Goal: Task Accomplishment & Management: Complete application form

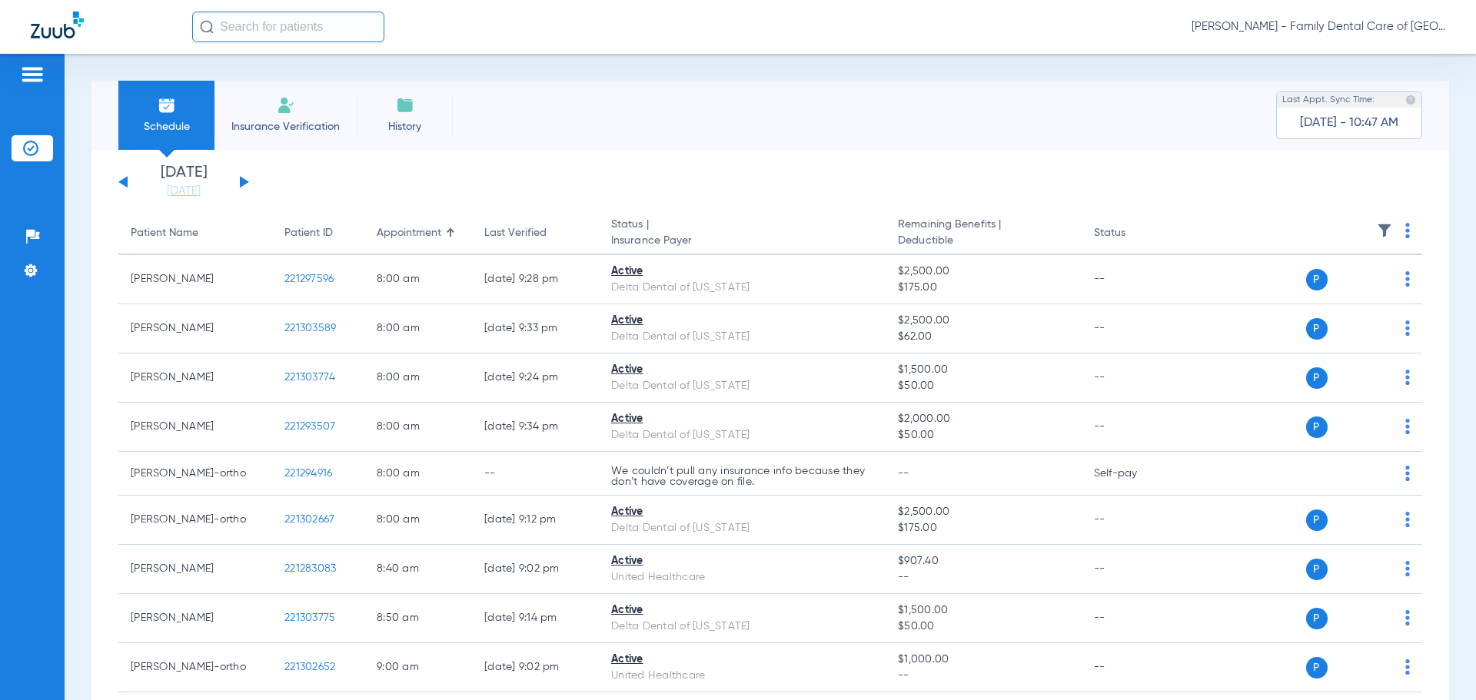
click at [275, 124] on span "Insurance Verification" at bounding box center [285, 126] width 119 height 15
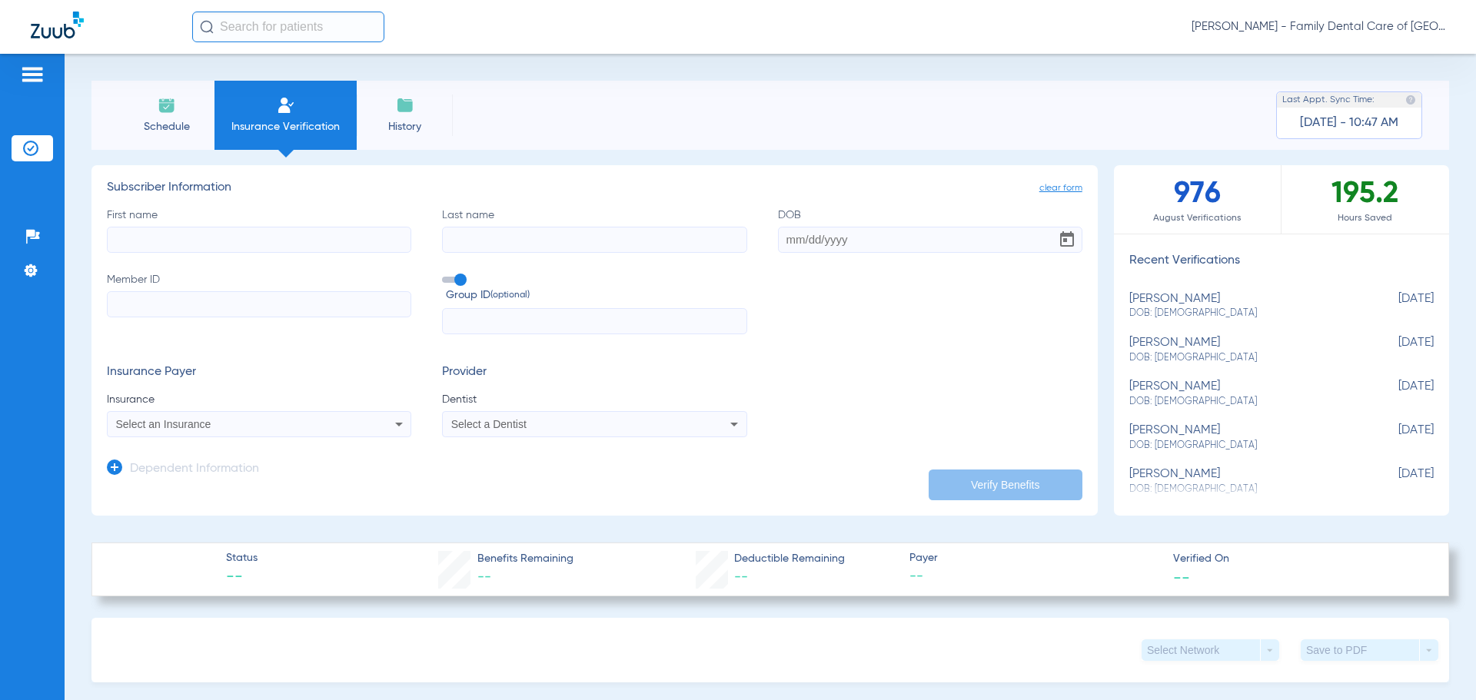
click at [155, 240] on input "First name" at bounding box center [259, 240] width 304 height 26
type input "[PERSON_NAME]"
type input "[DATE]"
click at [249, 424] on div "Select an Insurance" at bounding box center [231, 424] width 230 height 11
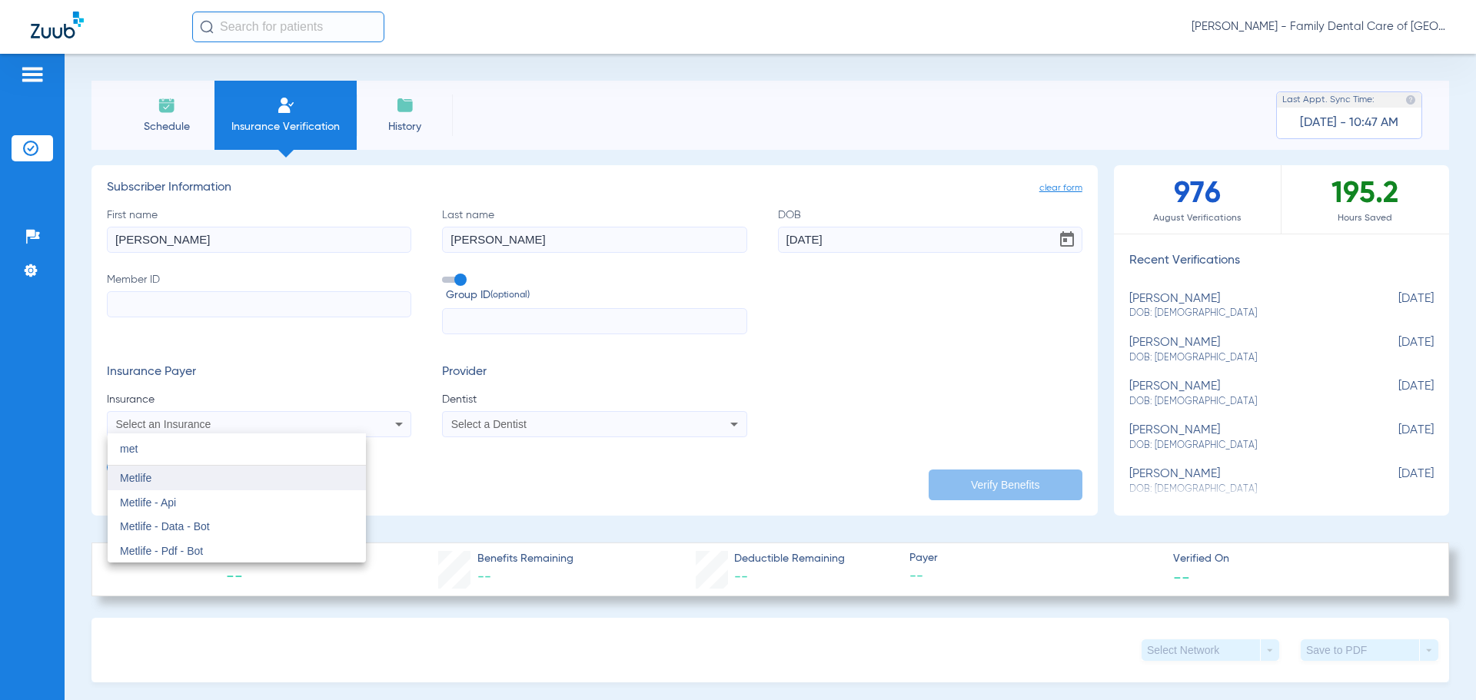
type input "met"
click at [261, 467] on mat-option "Metlife" at bounding box center [237, 478] width 258 height 25
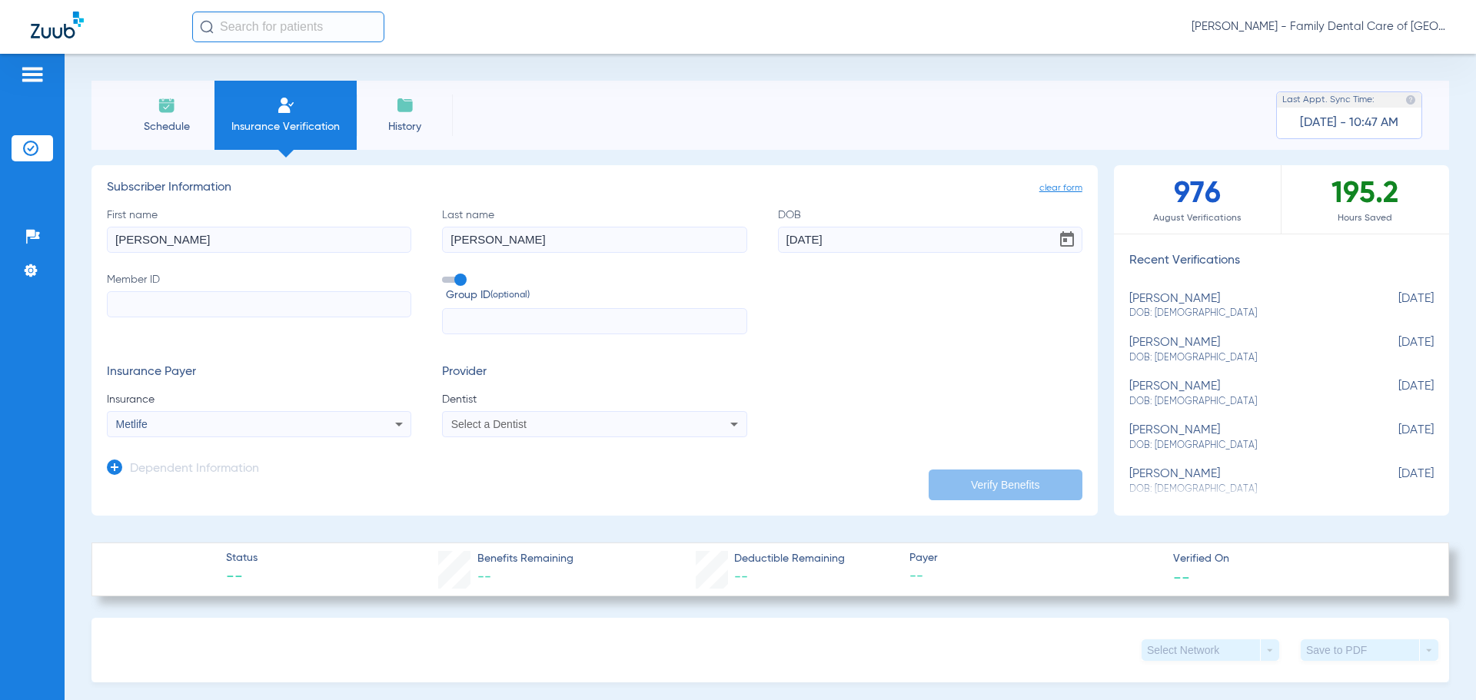
click at [713, 424] on div "Select a Dentist" at bounding box center [594, 424] width 303 height 18
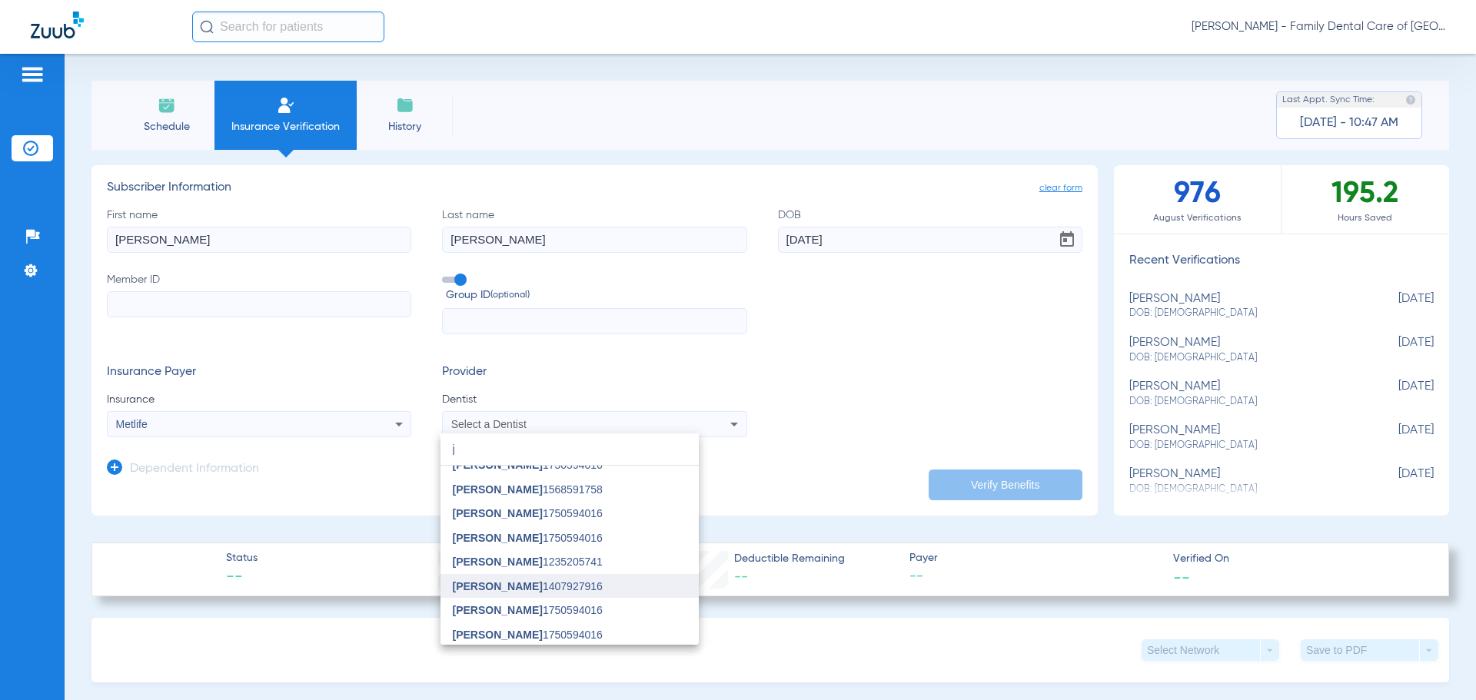
scroll to position [233, 0]
type input "j"
click at [577, 627] on span "[PERSON_NAME] [PERSON_NAME] 1023648664" at bounding box center [570, 633] width 234 height 22
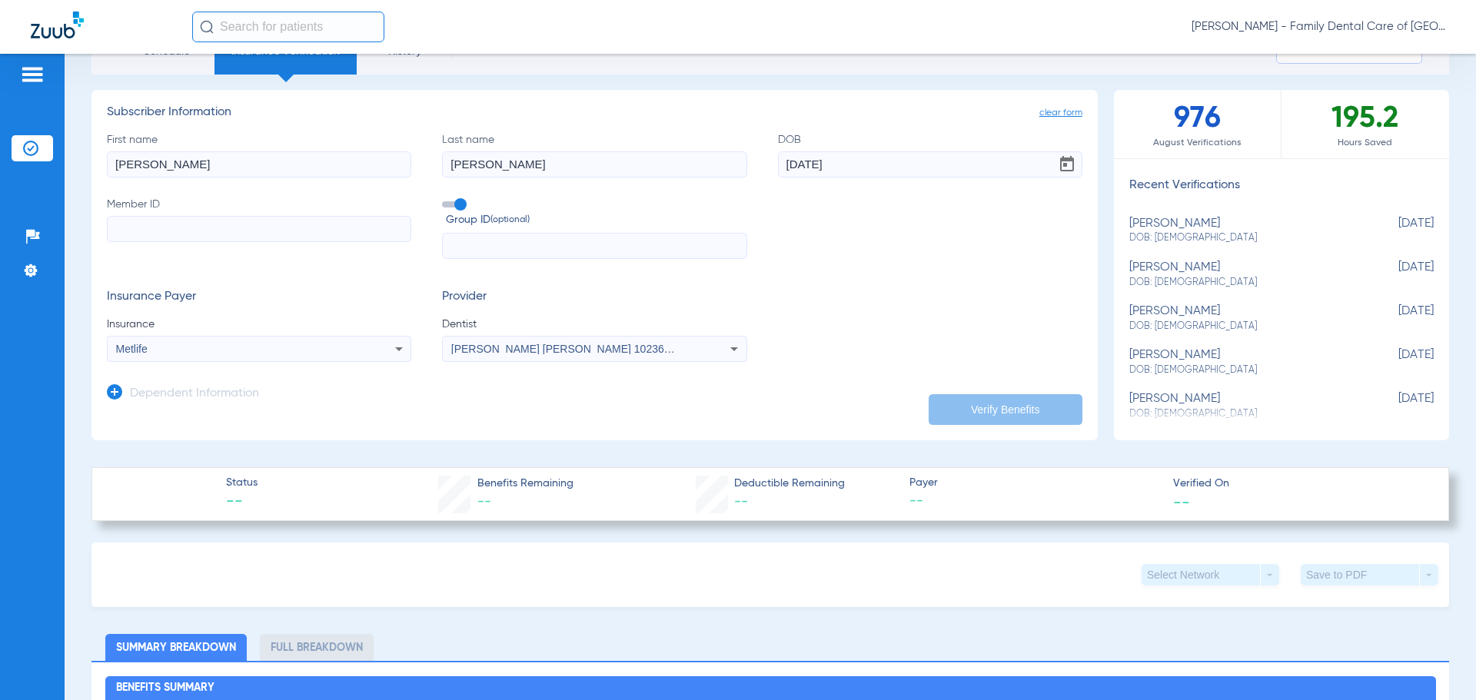
scroll to position [0, 0]
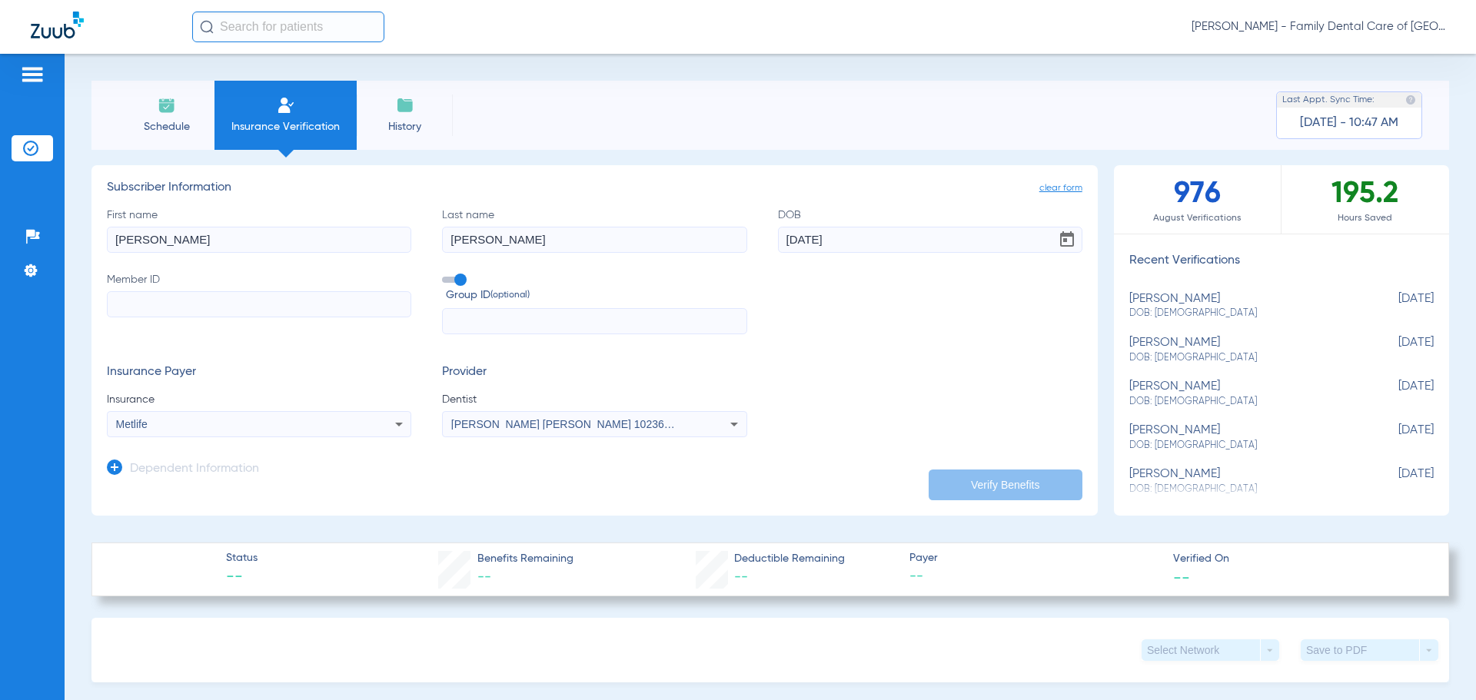
click at [960, 298] on div "First name [PERSON_NAME] Last name [PERSON_NAME] DOB [DEMOGRAPHIC_DATA] Member …" at bounding box center [595, 272] width 976 height 128
click at [919, 368] on div "Insurance Payer Insurance Metlife Provider Dentist [PERSON_NAME] [PERSON_NAME] …" at bounding box center [595, 401] width 976 height 72
click at [235, 300] on input "Member ID" at bounding box center [259, 304] width 304 height 26
type input "f"
